Goal: Task Accomplishment & Management: Use online tool/utility

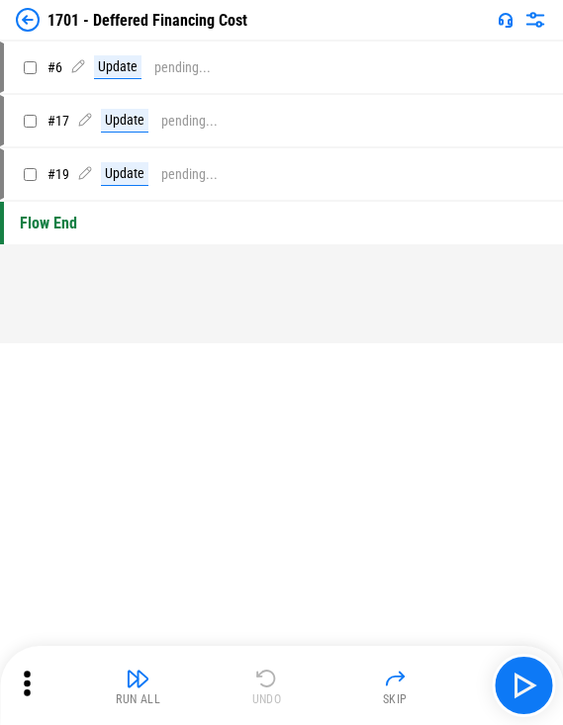
click at [89, 227] on div "Flow End" at bounding box center [281, 223] width 563 height 43
click at [316, 704] on button "button" at bounding box center [523, 685] width 63 height 63
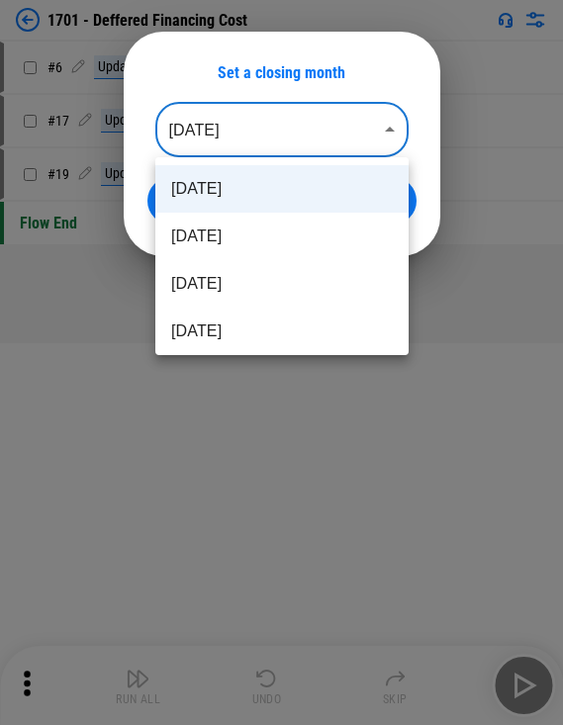
click at [309, 123] on body "1701 - Deffered Financing Cost # 6 Update pending... # 17 Update pending... # 1…" at bounding box center [281, 362] width 563 height 725
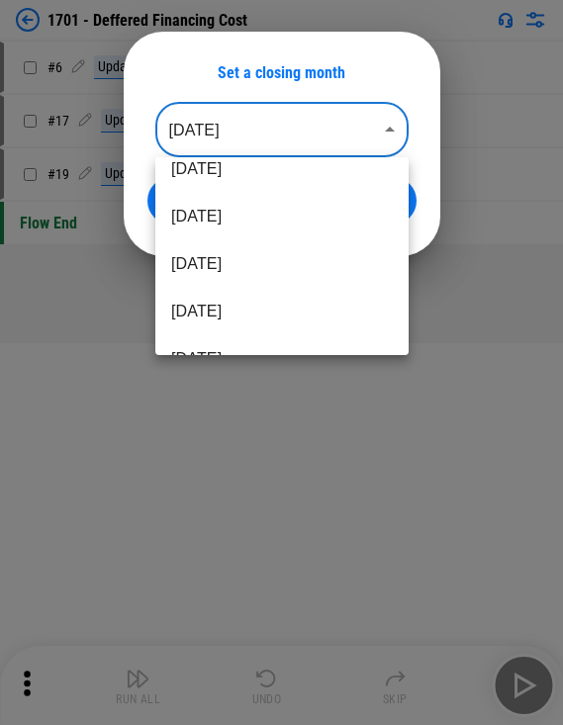
scroll to position [198, 0]
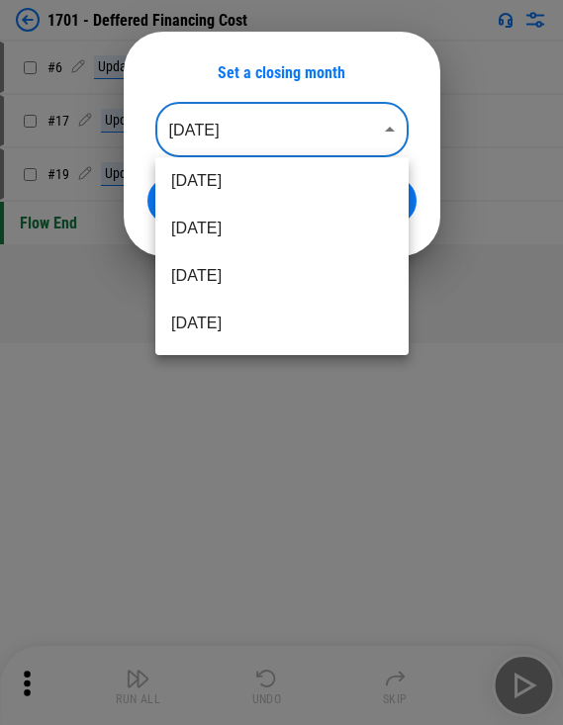
click at [288, 221] on li "Apr 2025" at bounding box center [281, 228] width 253 height 47
type input "********"
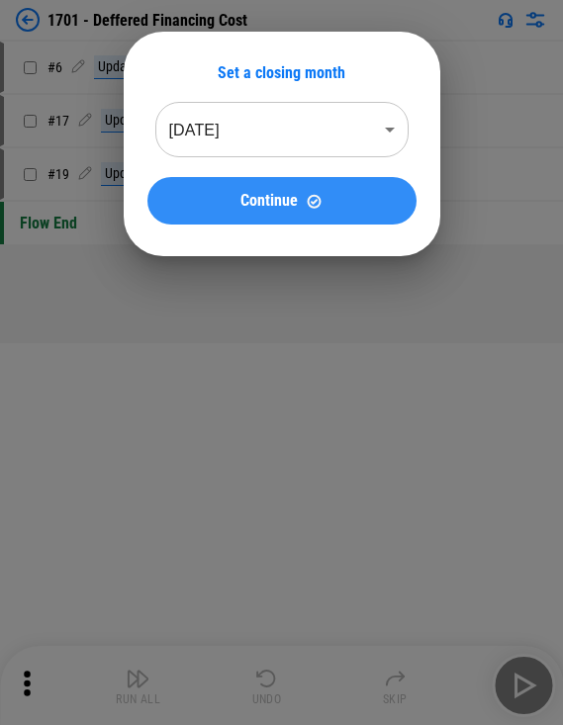
click at [169, 198] on button "Continue" at bounding box center [281, 200] width 269 height 47
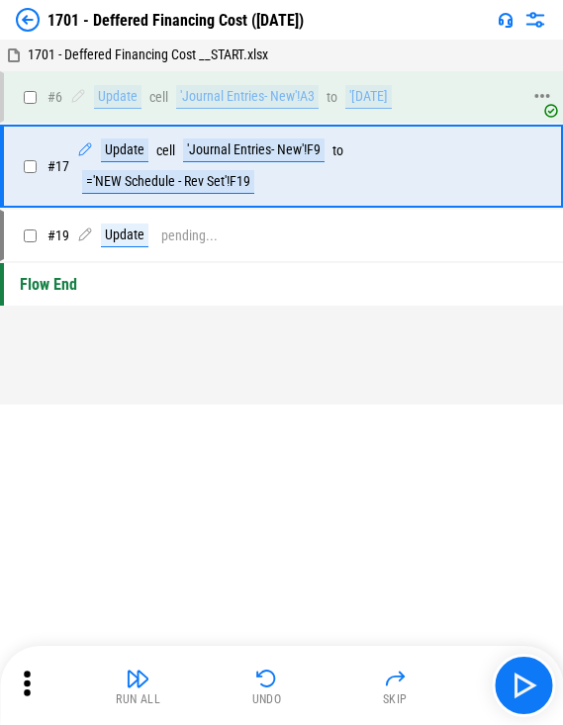
click at [221, 98] on div "'Journal Entries- New'!A3" at bounding box center [247, 97] width 142 height 24
click at [316, 674] on img "button" at bounding box center [524, 686] width 32 height 32
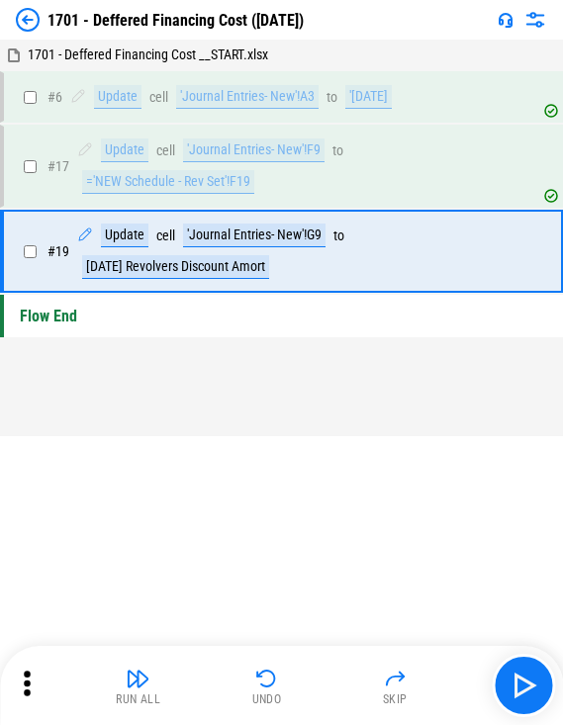
click at [240, 206] on div "# 17 Update cell 'Journal Entries- New'!F9 to ='NEW Schedule - Rev Set'!F19" at bounding box center [281, 166] width 563 height 83
click at [232, 232] on div "'Journal Entries- New'!G9" at bounding box center [254, 236] width 142 height 24
click at [316, 678] on img "button" at bounding box center [524, 686] width 32 height 32
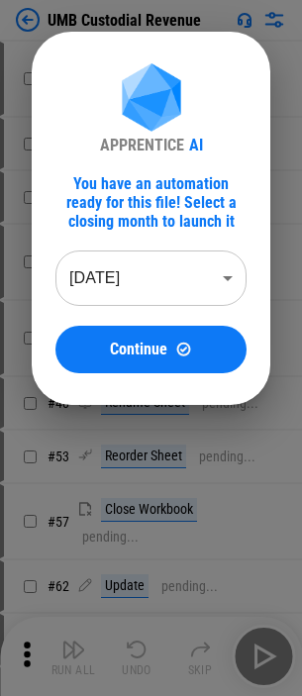
click at [142, 255] on body "UMB Custodial Revenue # 17 Move Or Copy Sheet pending... # 24 Rename Sheet pend…" at bounding box center [151, 348] width 302 height 696
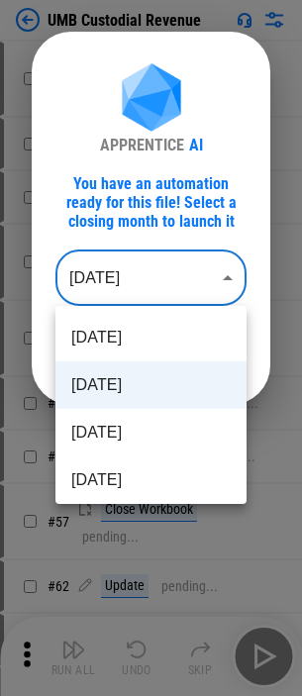
click at [89, 428] on li "Jul 2025" at bounding box center [150, 432] width 191 height 47
type input "********"
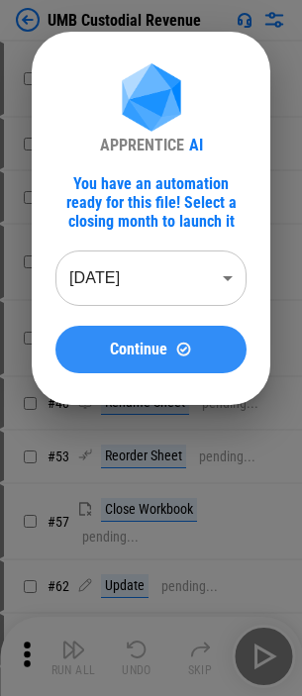
click at [103, 362] on button "Continue" at bounding box center [150, 349] width 191 height 47
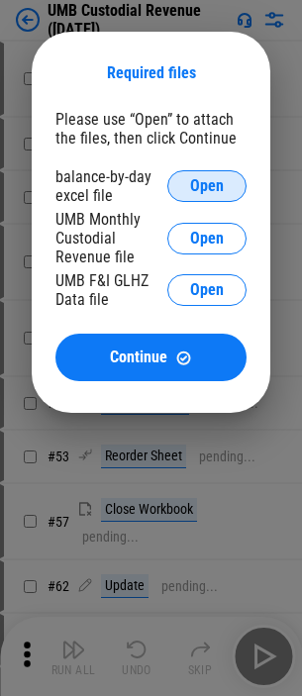
click at [227, 178] on button "Open" at bounding box center [206, 186] width 79 height 32
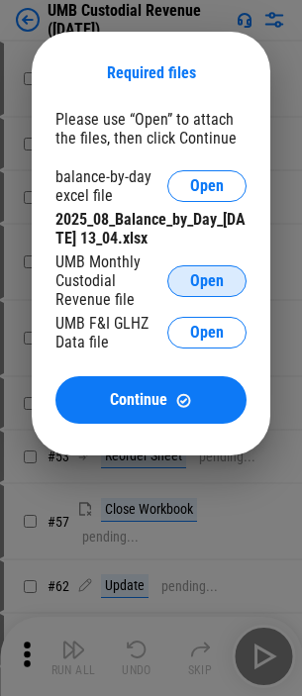
click at [213, 277] on span "Open" at bounding box center [207, 281] width 34 height 16
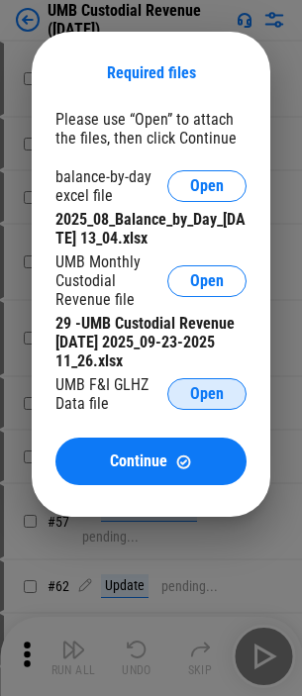
click at [198, 405] on button "Open" at bounding box center [206, 394] width 79 height 32
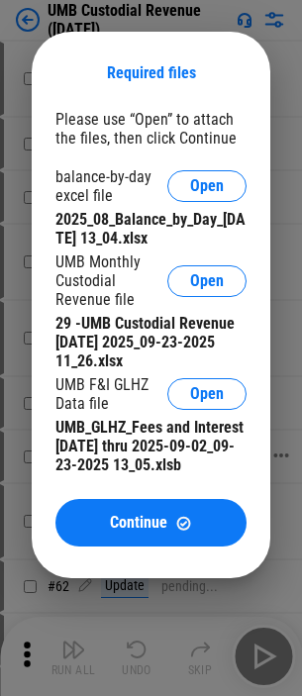
drag, startPoint x: 117, startPoint y: 534, endPoint x: 117, endPoint y: 548, distance: 13.9
click at [117, 534] on button "Continue" at bounding box center [150, 522] width 191 height 47
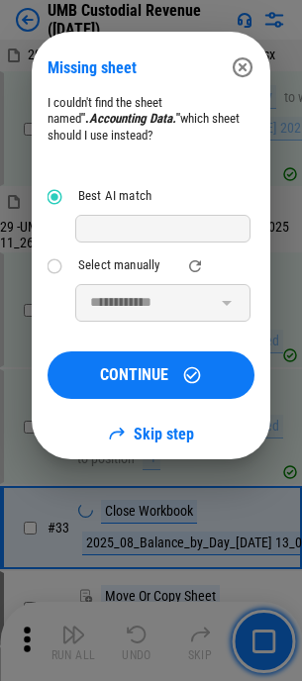
click at [94, 226] on div at bounding box center [162, 229] width 175 height 28
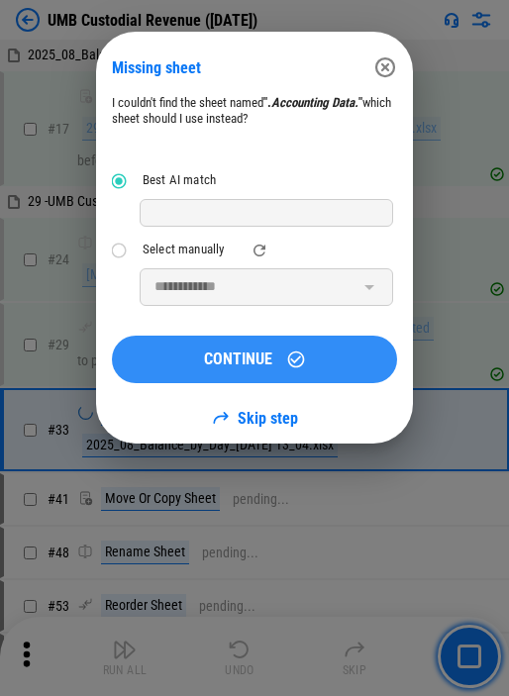
click at [316, 346] on button "CONTINUE" at bounding box center [254, 358] width 285 height 47
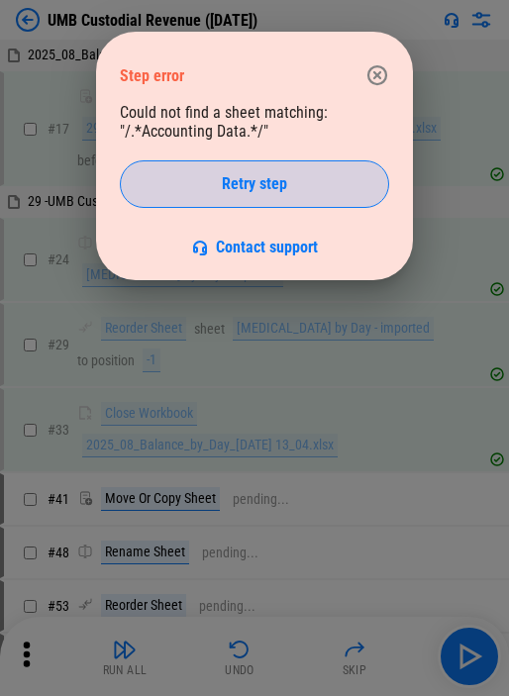
click at [316, 197] on button "Retry step" at bounding box center [254, 183] width 269 height 47
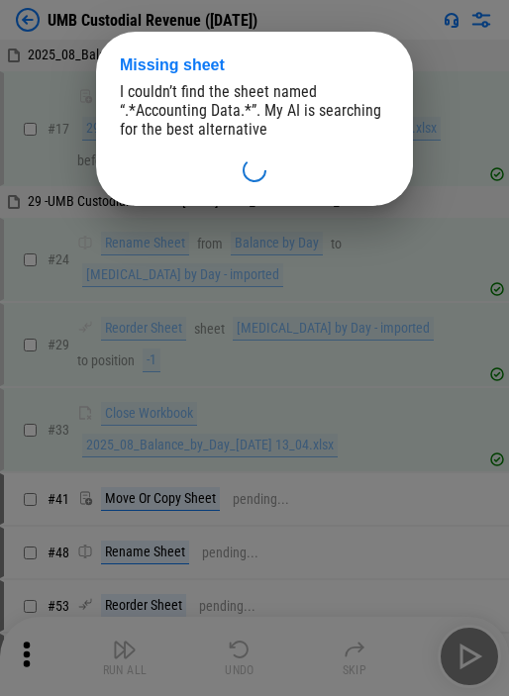
click at [239, 108] on span ".*Accounting Data.*" at bounding box center [188, 110] width 127 height 19
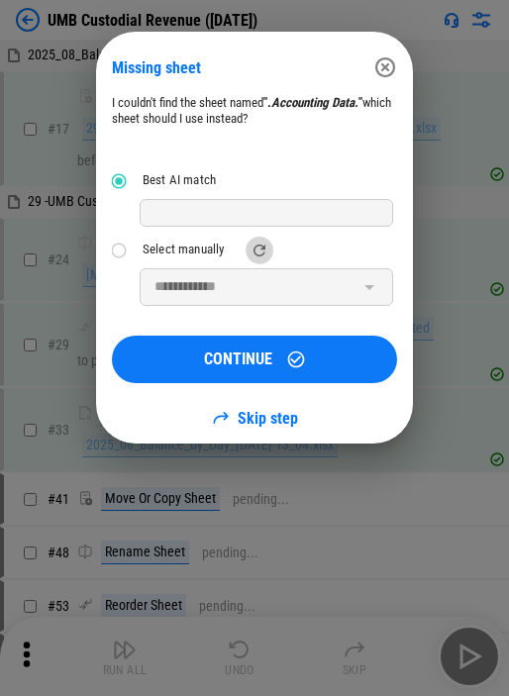
drag, startPoint x: 257, startPoint y: 245, endPoint x: 180, endPoint y: 240, distance: 77.3
click at [252, 245] on icon "refresh" at bounding box center [259, 250] width 18 height 18
click at [150, 239] on label "Select manually" at bounding box center [165, 251] width 129 height 36
click at [206, 298] on input "**********" at bounding box center [249, 286] width 207 height 29
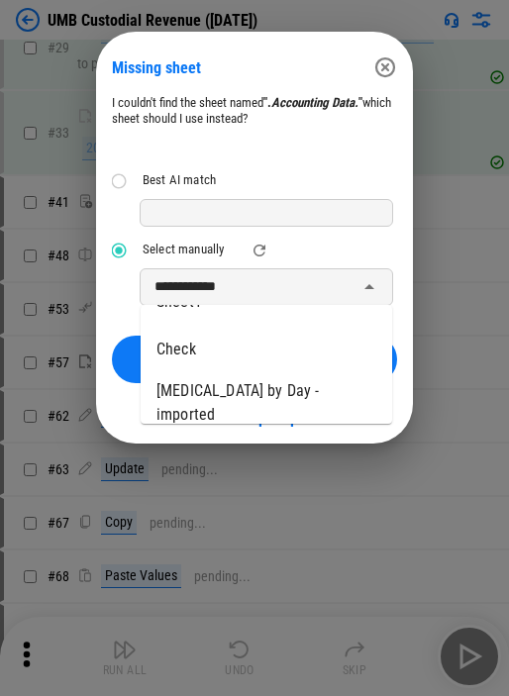
scroll to position [420, 0]
click at [244, 356] on li "Check" at bounding box center [266, 344] width 251 height 47
type input "*****"
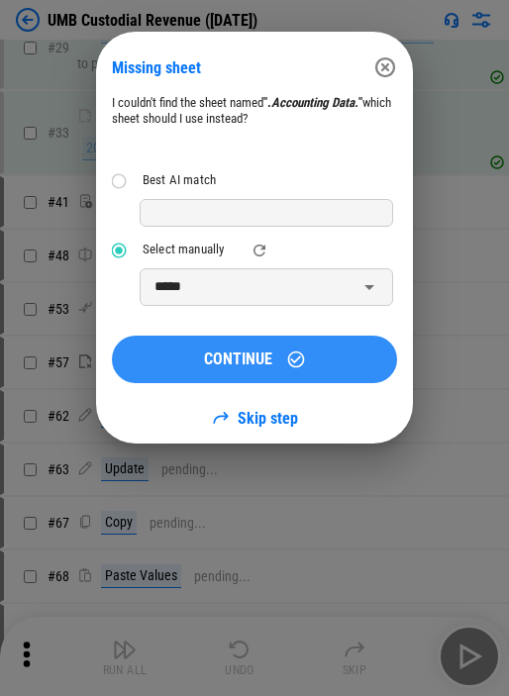
click at [243, 353] on span "CONTINUE" at bounding box center [238, 359] width 68 height 16
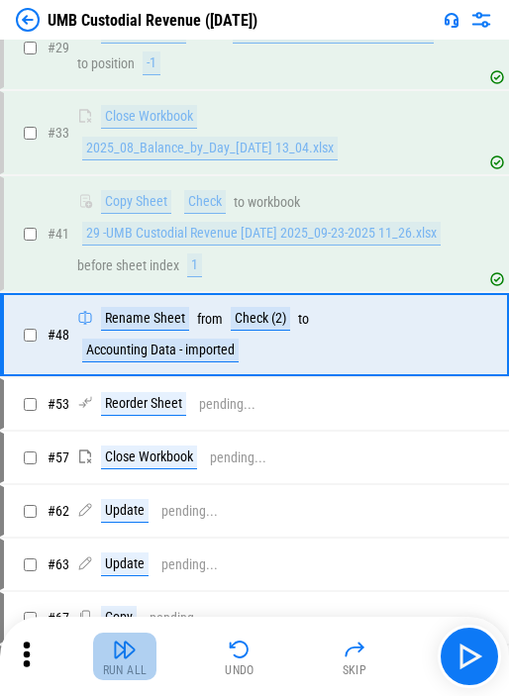
click at [122, 664] on div "Run All" at bounding box center [125, 670] width 45 height 12
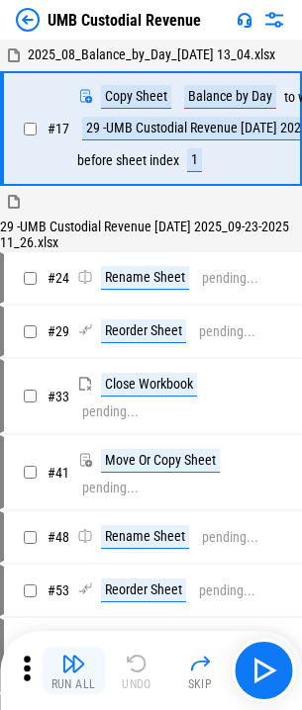
click at [69, 659] on img "button" at bounding box center [73, 664] width 24 height 24
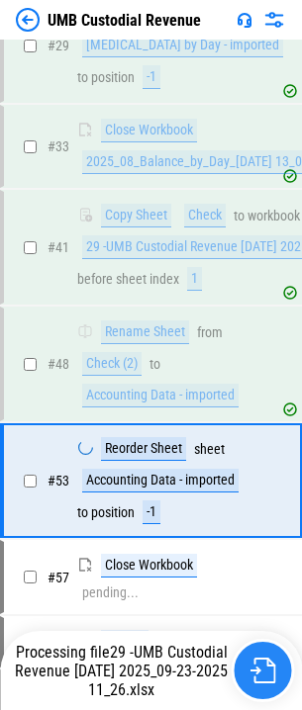
scroll to position [490, 0]
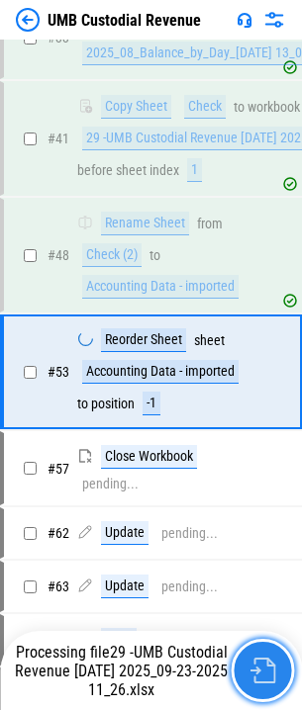
click at [266, 696] on button "button" at bounding box center [262, 670] width 63 height 63
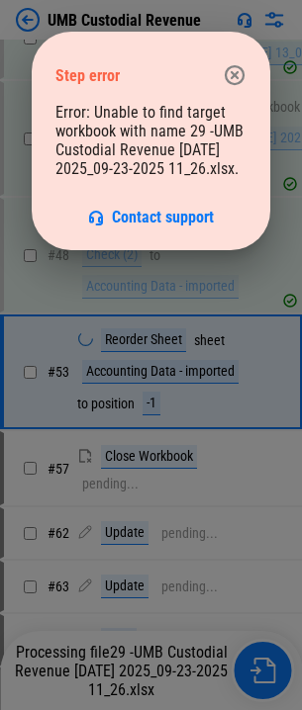
click at [229, 66] on icon "button" at bounding box center [235, 75] width 24 height 24
